Goal: Transaction & Acquisition: Purchase product/service

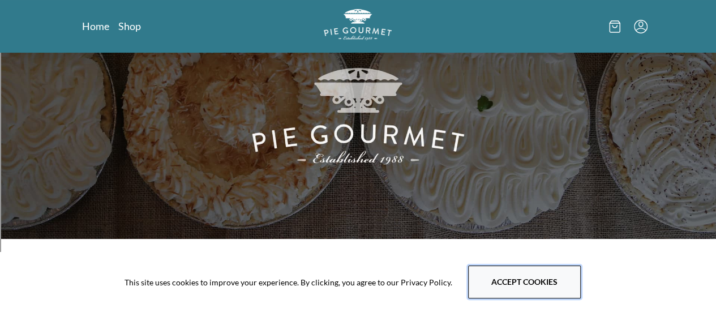
click at [487, 289] on button "Accept cookies" at bounding box center [524, 282] width 113 height 33
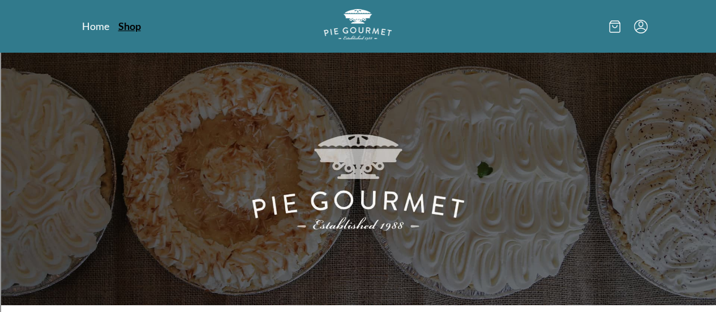
click at [118, 29] on link "Shop" at bounding box center [129, 26] width 23 height 14
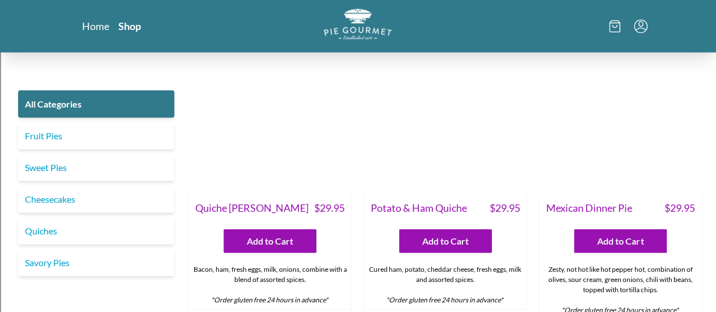
scroll to position [1249, 0]
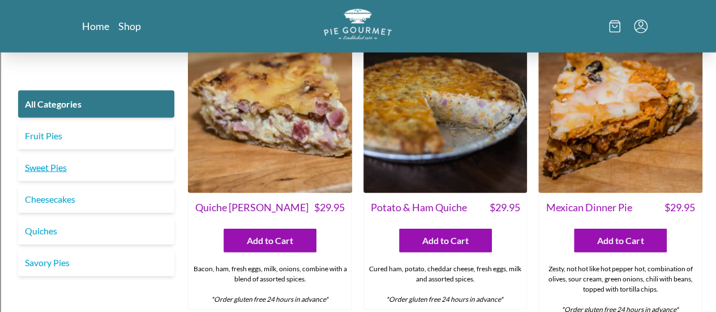
click at [44, 171] on link "Sweet Pies" at bounding box center [96, 167] width 156 height 27
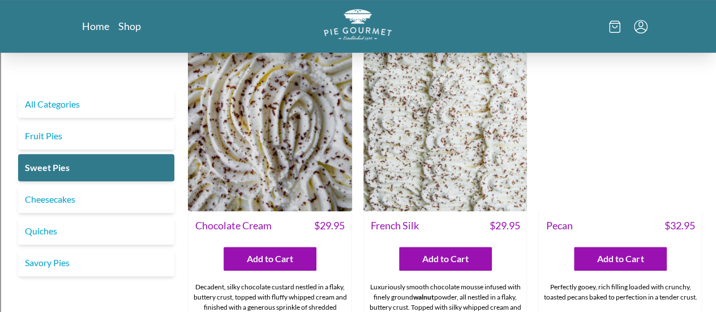
scroll to position [341, 0]
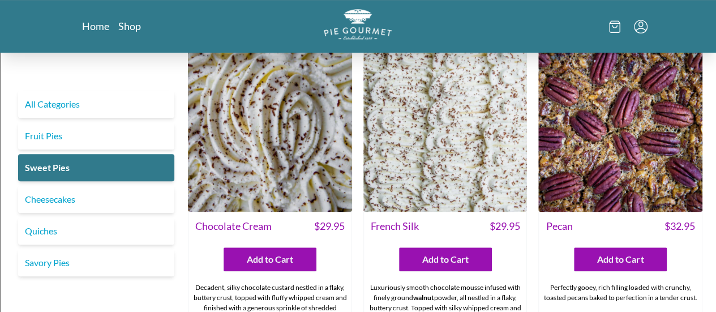
click at [415, 158] on img at bounding box center [446, 130] width 164 height 164
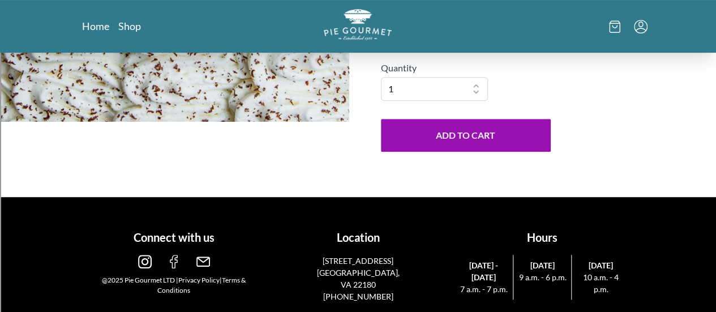
scroll to position [130, 0]
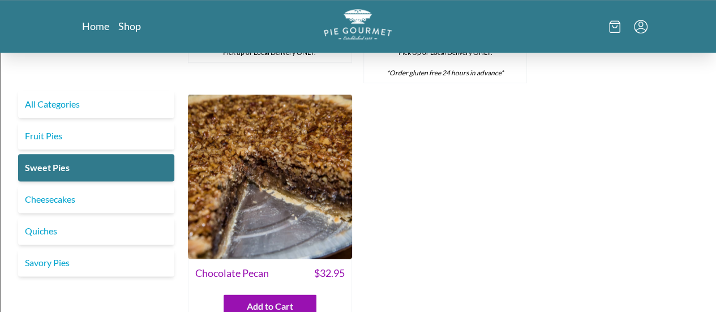
scroll to position [634, 0]
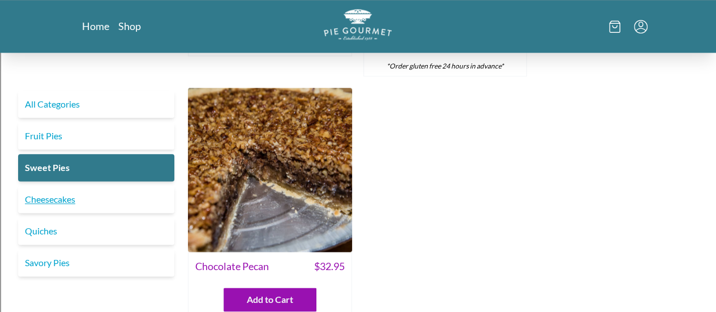
click at [67, 199] on link "Cheesecakes" at bounding box center [96, 199] width 156 height 27
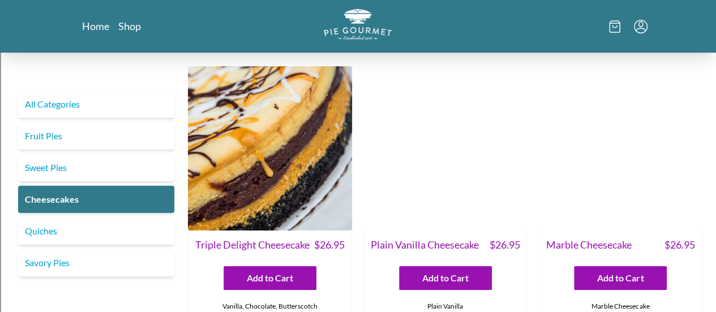
scroll to position [126, 0]
